Goal: Book appointment/travel/reservation

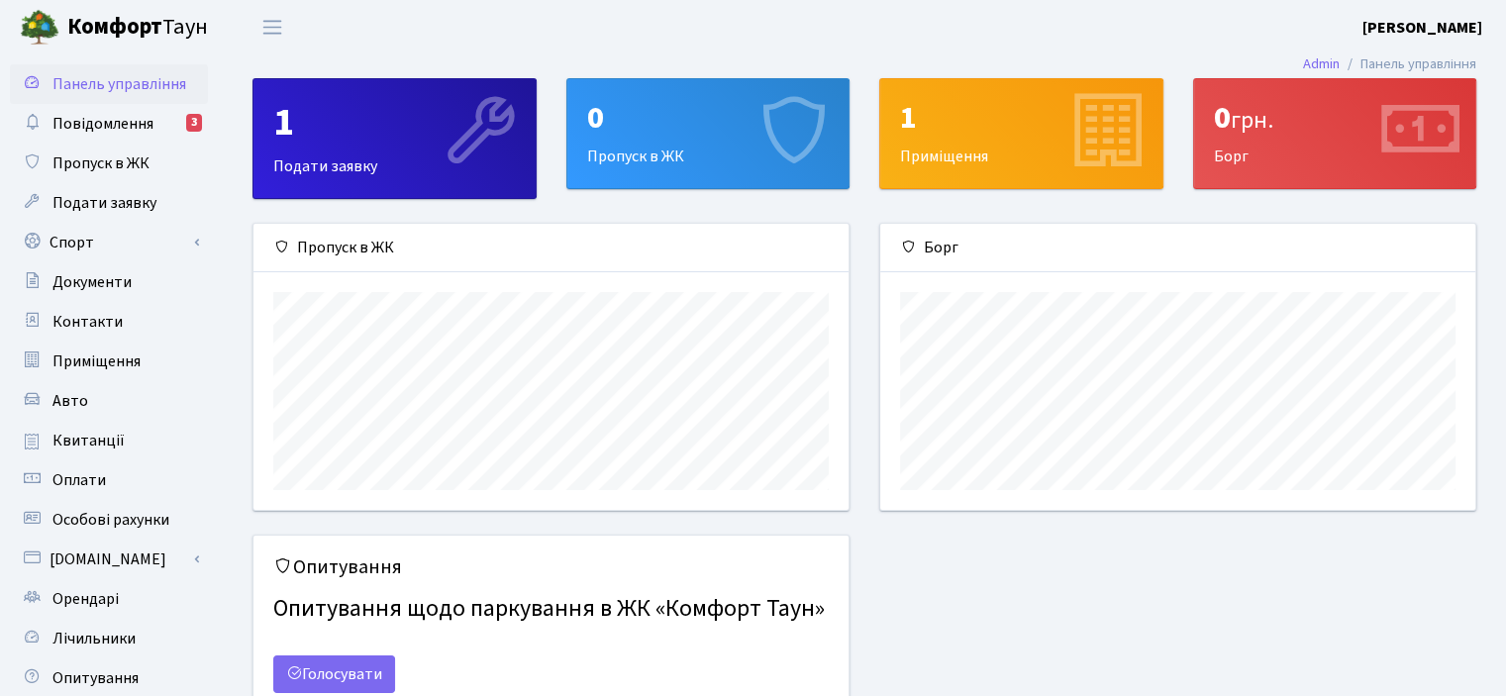
scroll to position [285, 594]
click at [102, 247] on link "Спорт" at bounding box center [109, 243] width 198 height 40
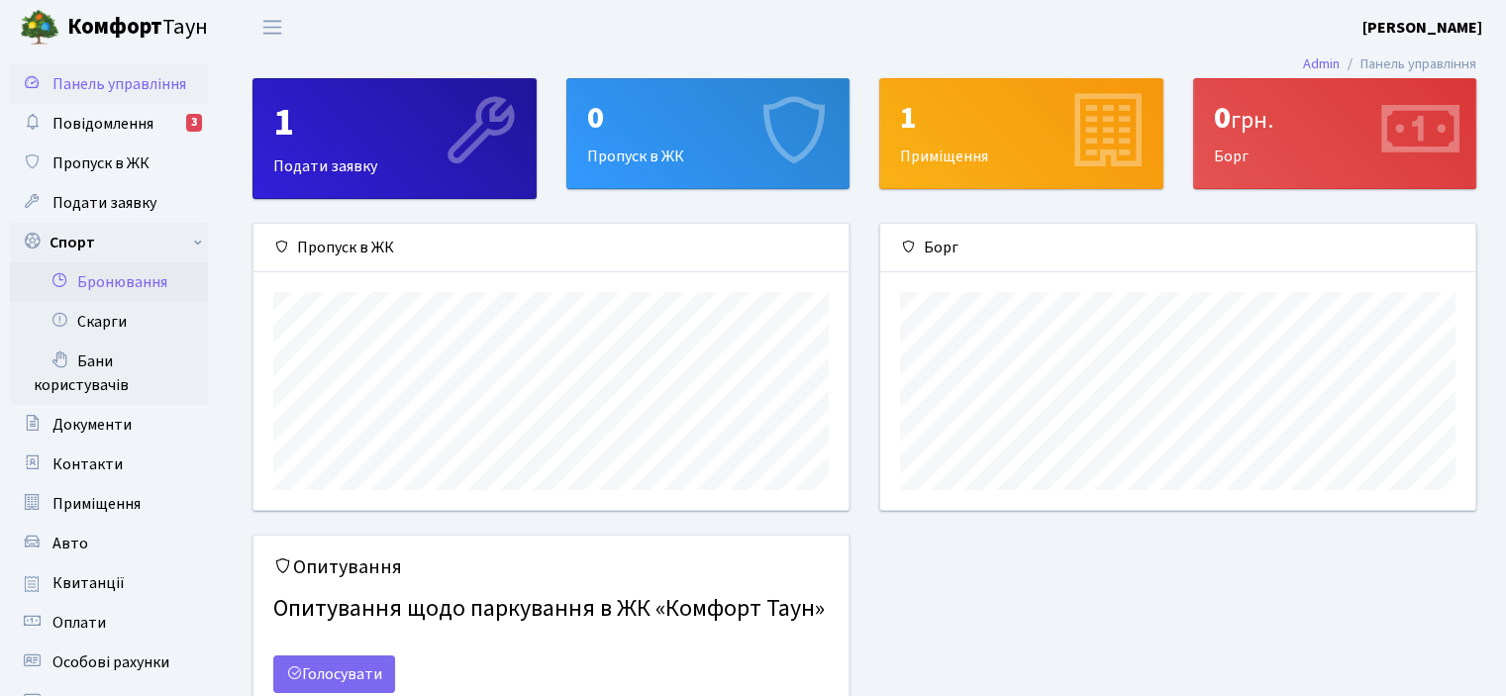
click at [106, 264] on link "Бронювання" at bounding box center [109, 282] width 198 height 40
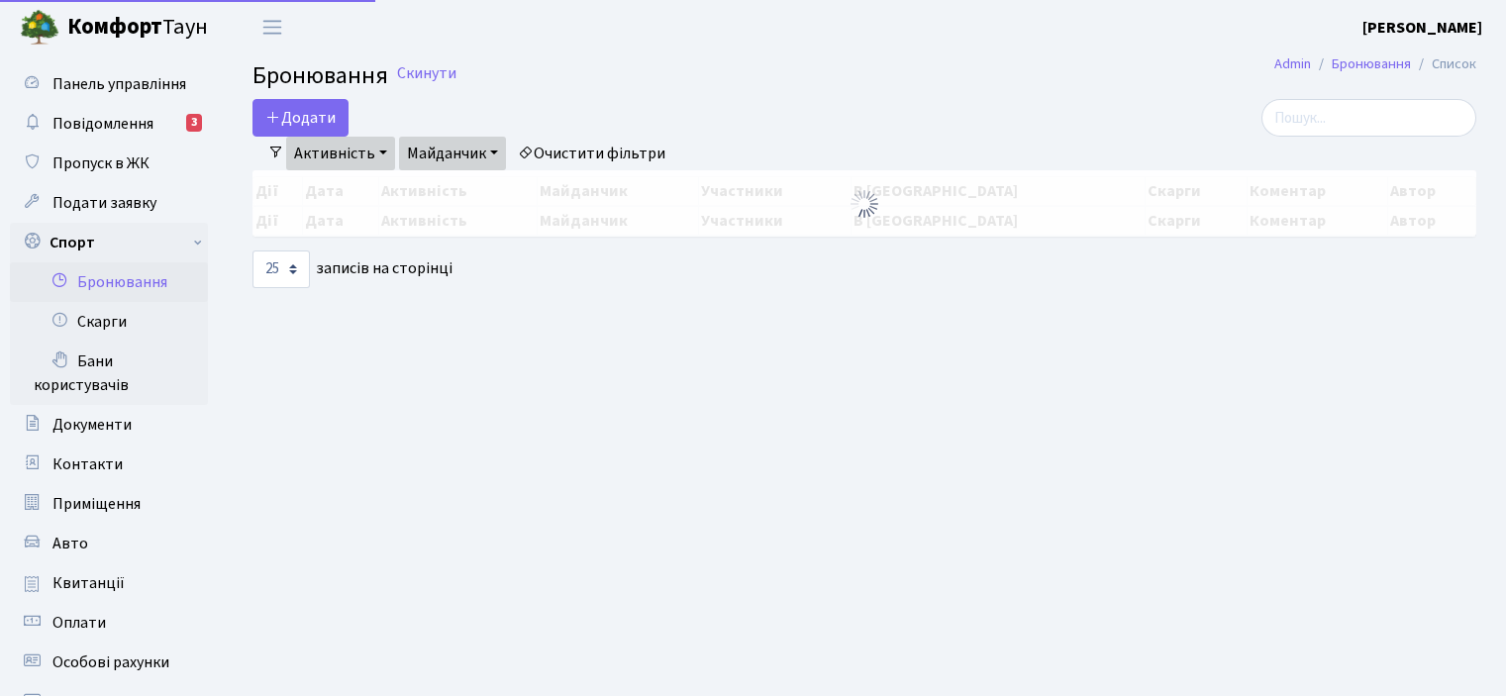
select select "25"
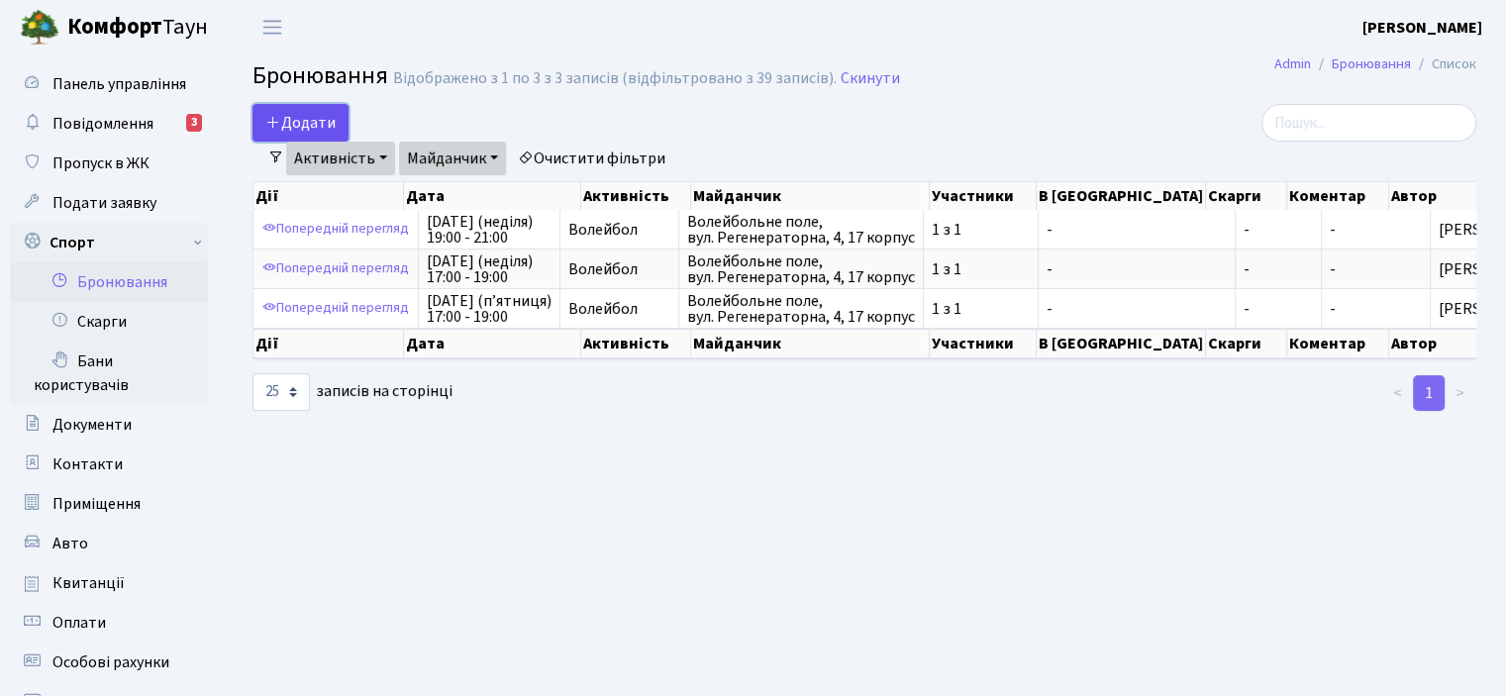
click at [277, 116] on icon "button" at bounding box center [273, 122] width 16 height 16
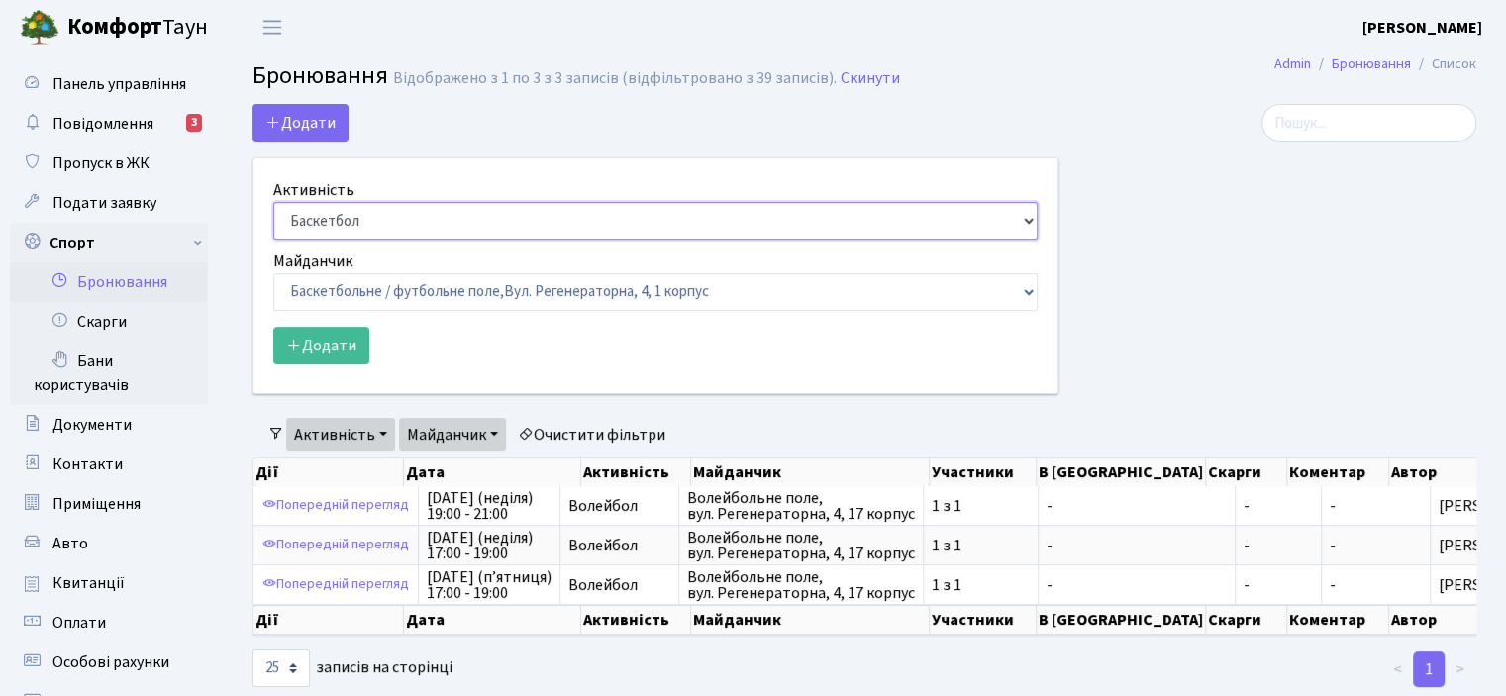
click at [1025, 221] on select "Баскетбол Волейбол Йога Катання на роликах Настільний теніс Теніс Футбол Фітнес" at bounding box center [655, 221] width 764 height 38
select select "4"
click at [273, 202] on select "Баскетбол Волейбол Йога Катання на роликах Настільний теніс Теніс Футбол Фітнес" at bounding box center [655, 221] width 764 height 38
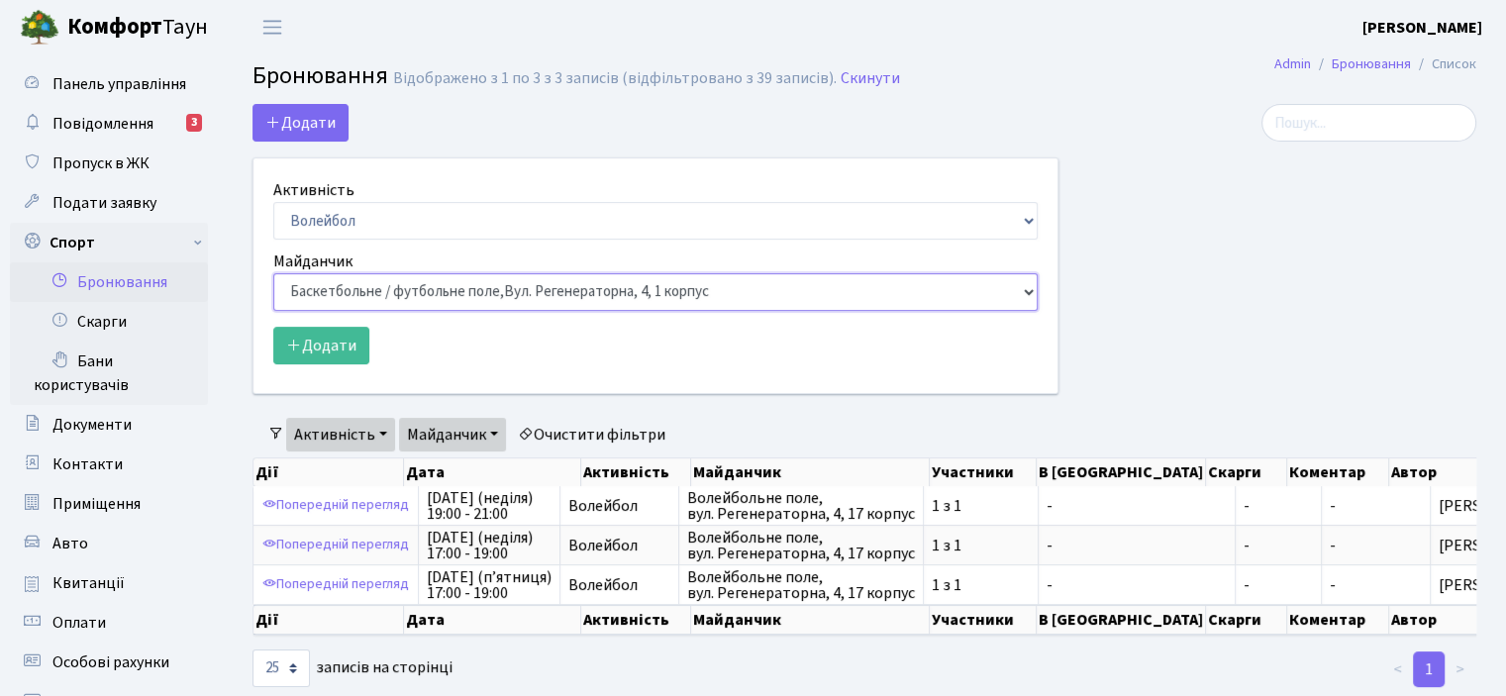
click at [1028, 294] on select "Баскетбольне / футбольне поле, Вул. Регенераторна, 4, 1 корпус Баскетбольне пол…" at bounding box center [655, 292] width 764 height 38
select select "4"
click at [273, 273] on select "Баскетбольне / футбольне поле, Вул. Регенераторна, 4, 1 корпус Баскетбольне пол…" at bounding box center [655, 292] width 764 height 38
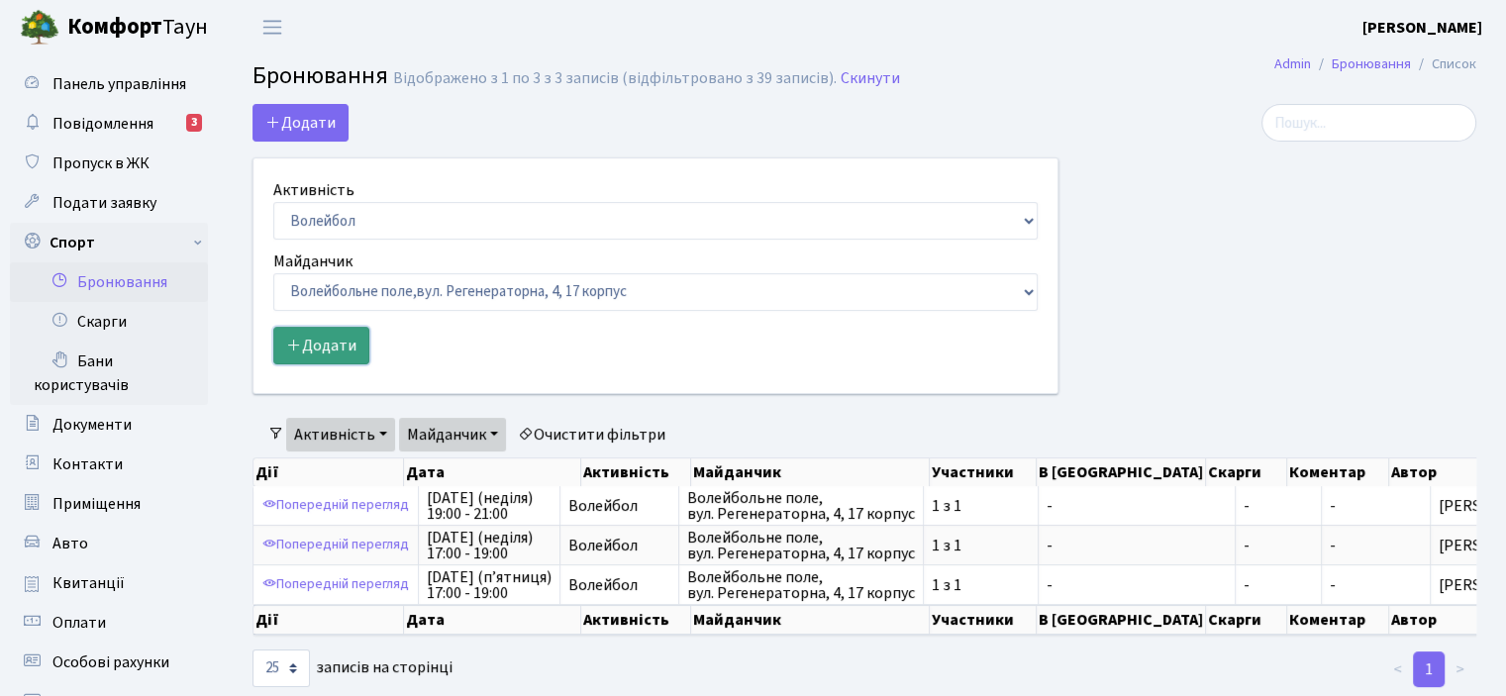
click at [316, 345] on button "Додати" at bounding box center [321, 346] width 96 height 38
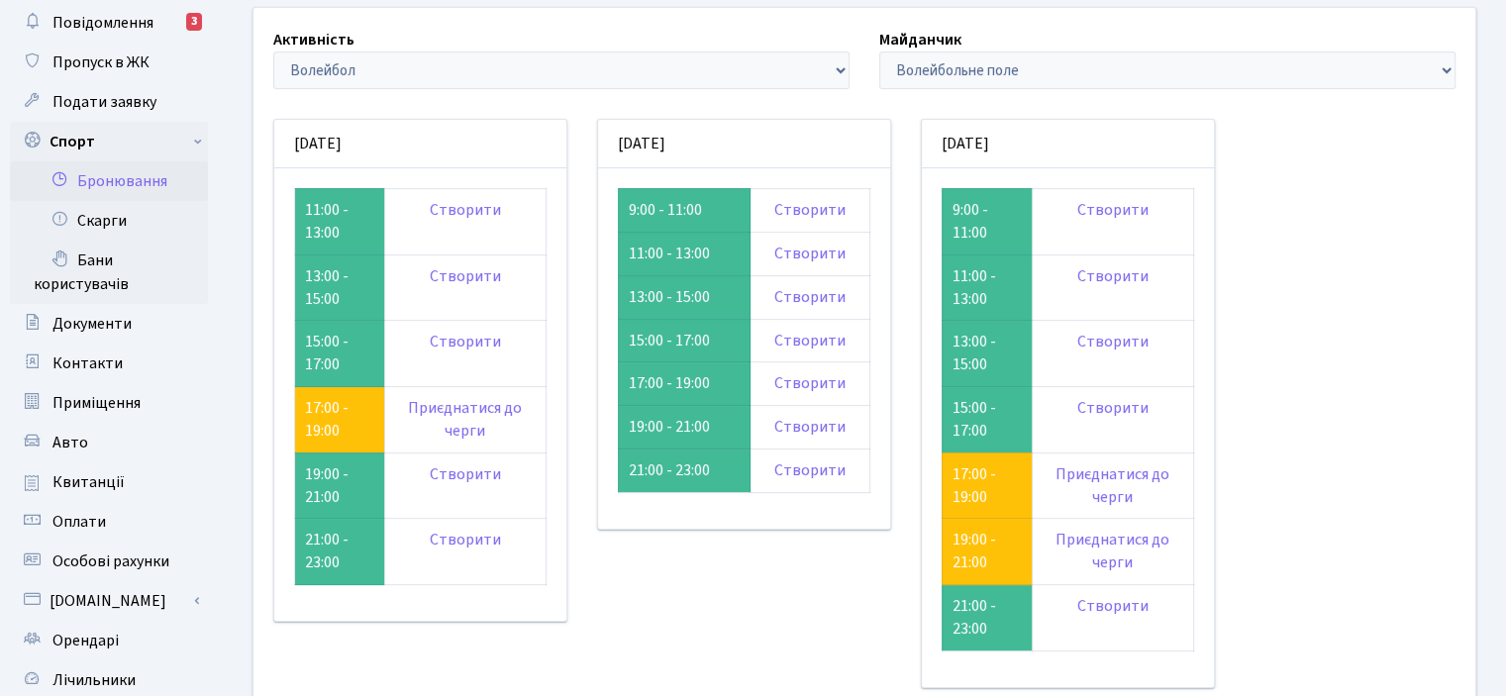
scroll to position [115, 0]
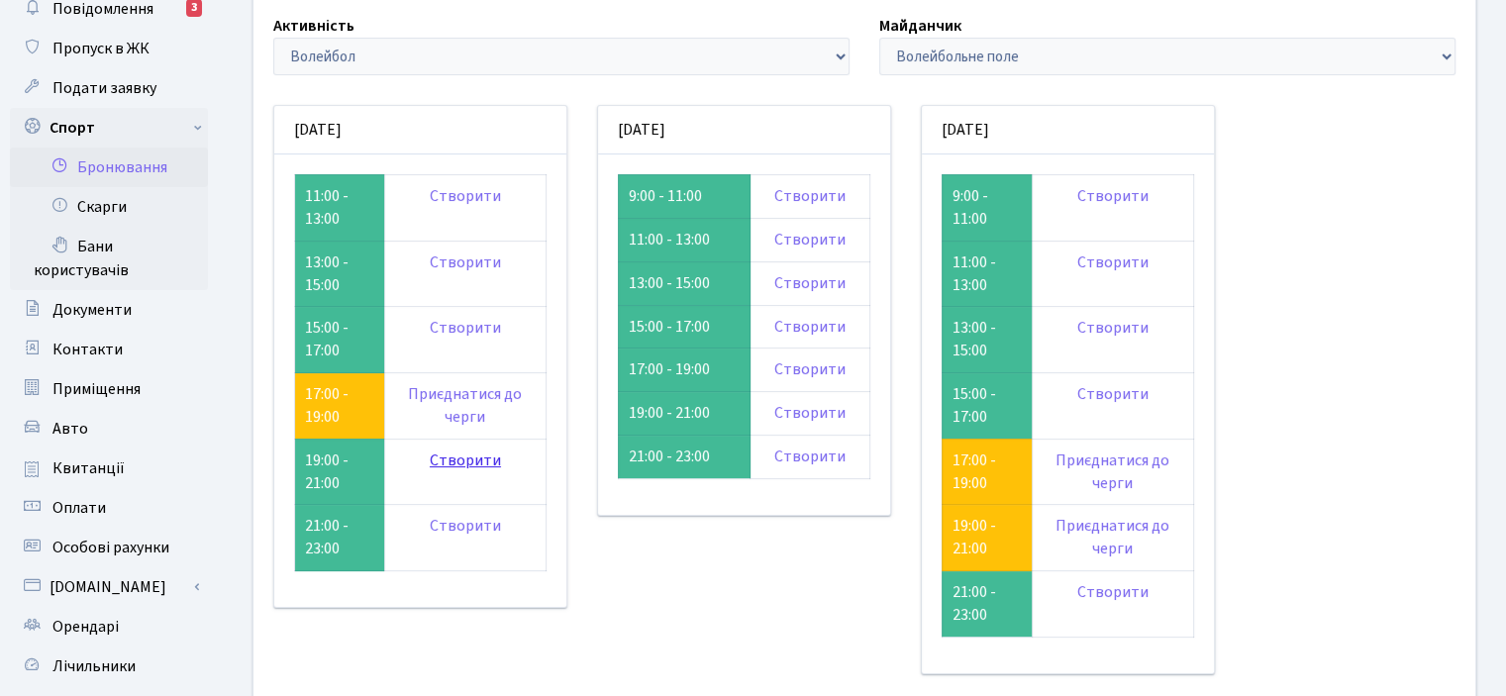
click at [462, 458] on link "Створити" at bounding box center [465, 460] width 71 height 22
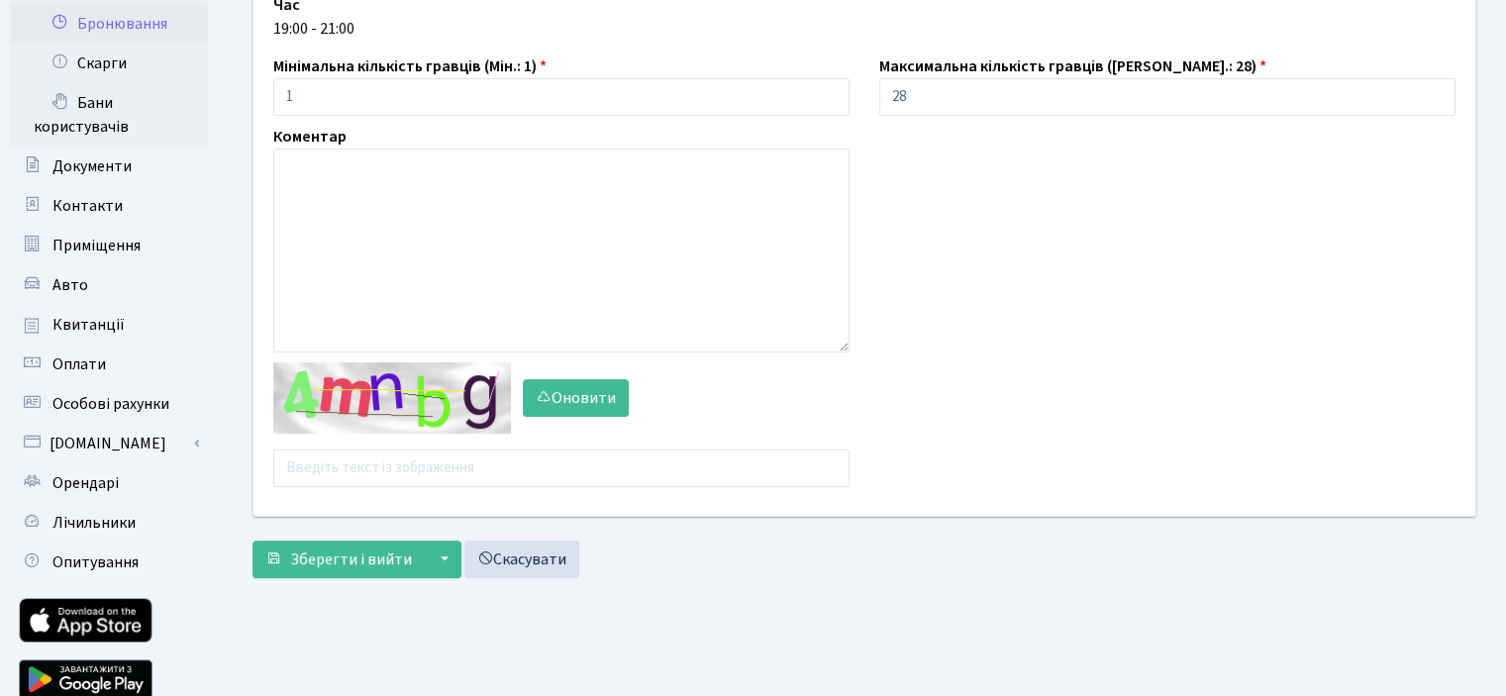
scroll to position [292, 0]
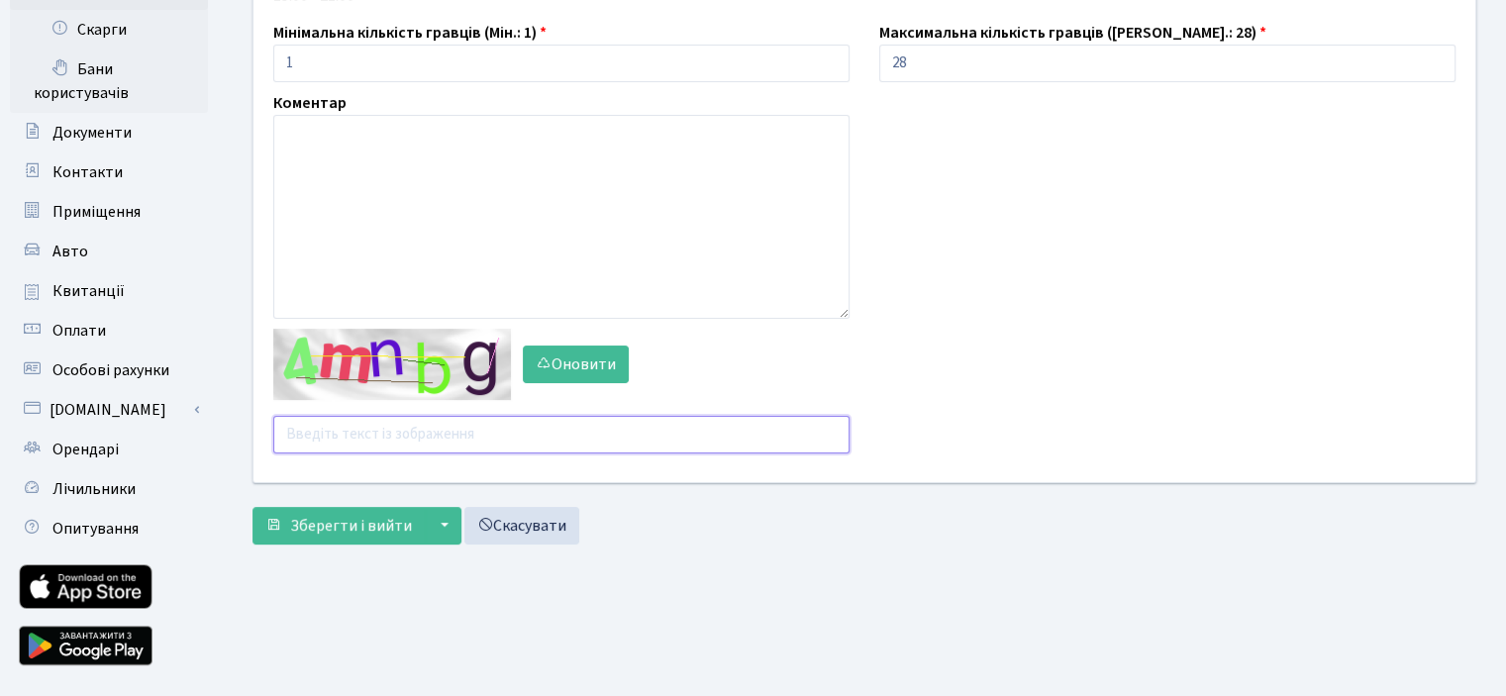
click at [289, 436] on input "text" at bounding box center [561, 435] width 576 height 38
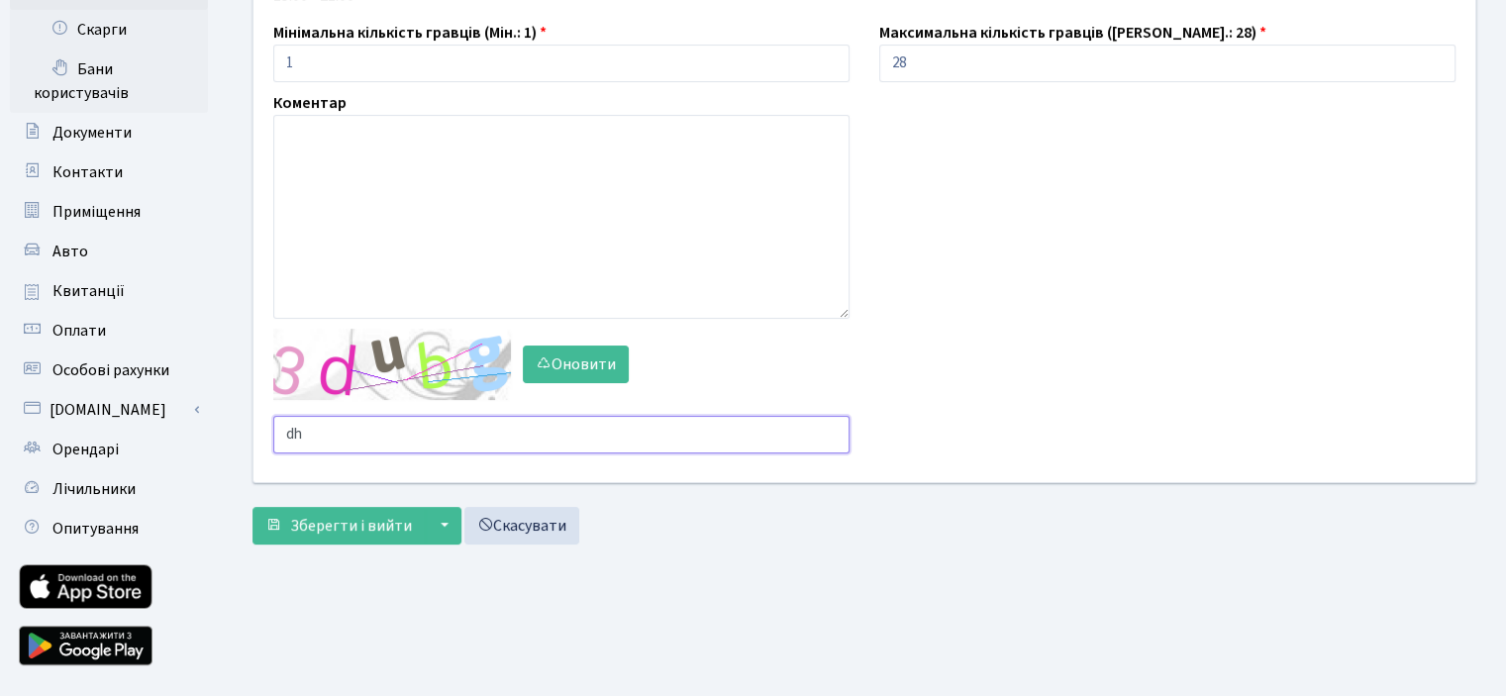
type input "d"
type input "uctme"
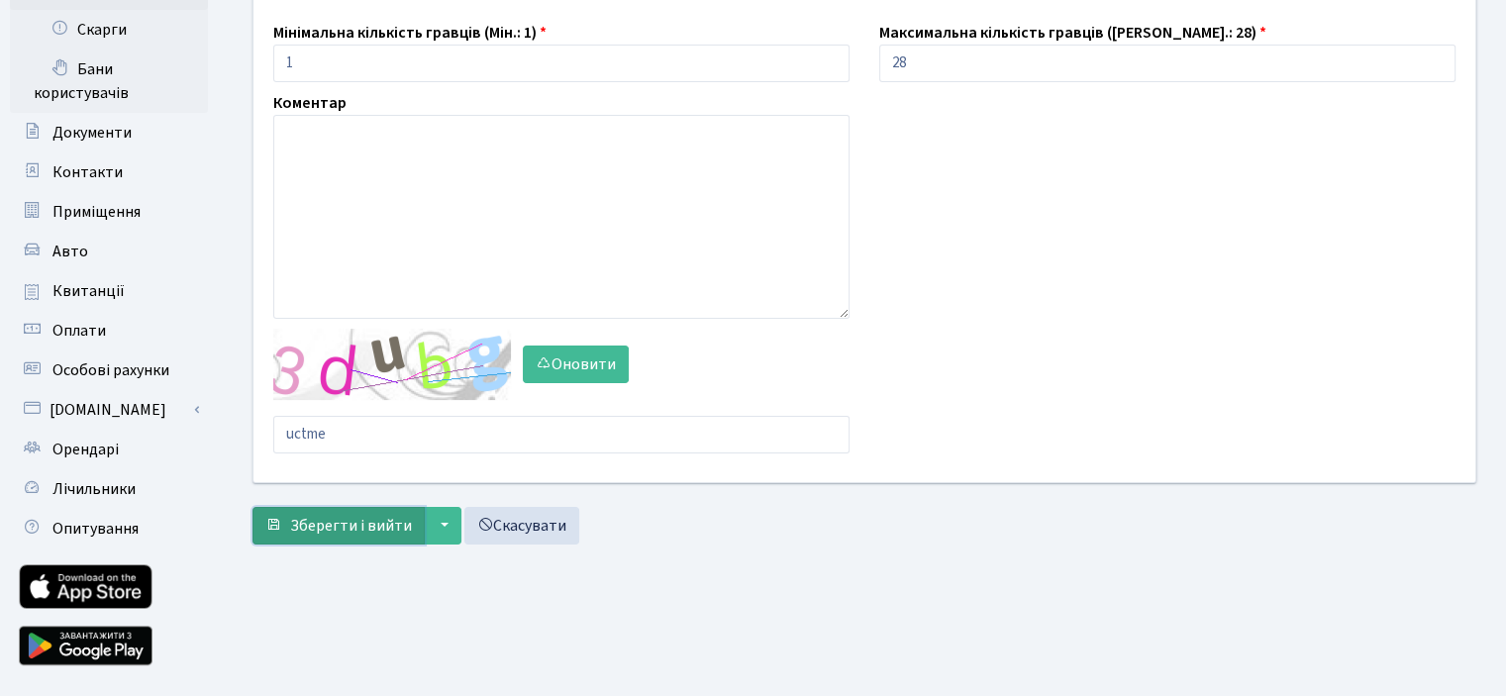
click at [313, 525] on span "Зберегти і вийти" at bounding box center [351, 526] width 122 height 22
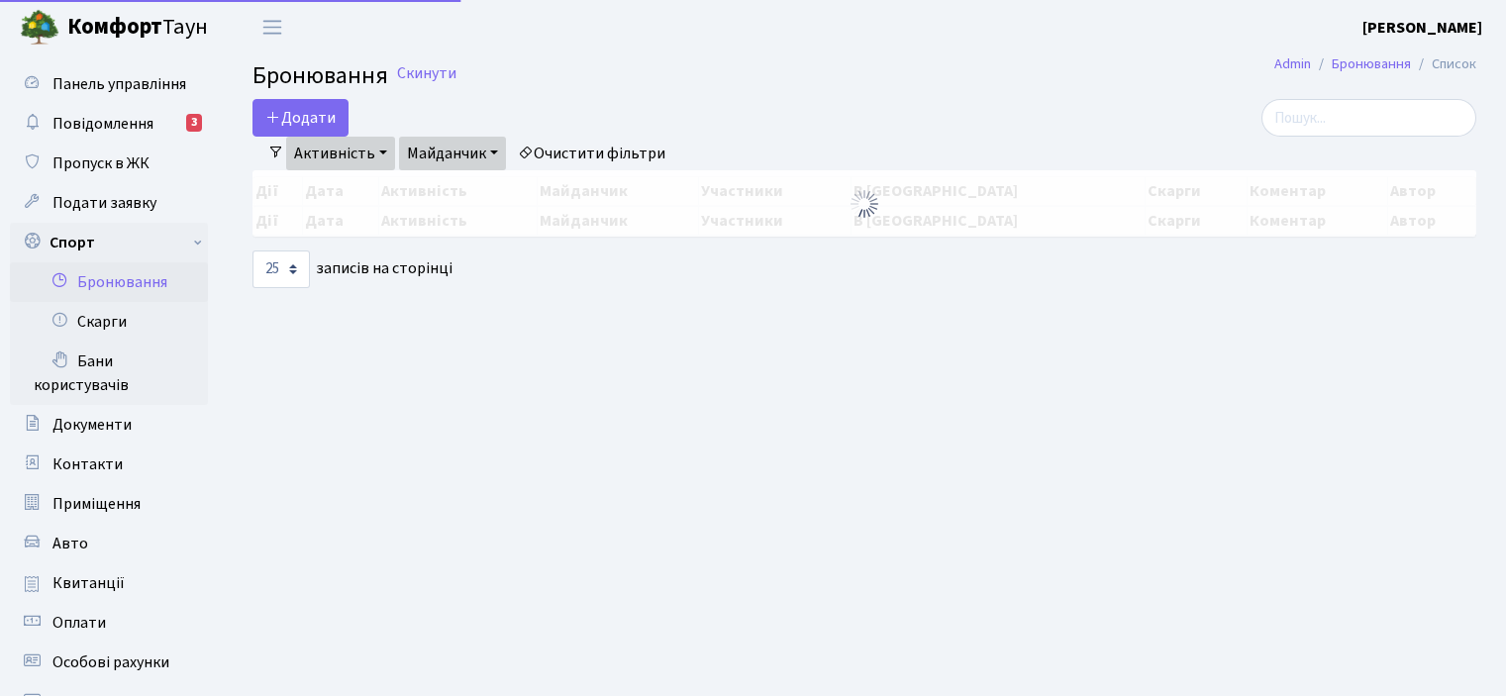
select select "25"
